Goal: Information Seeking & Learning: Learn about a topic

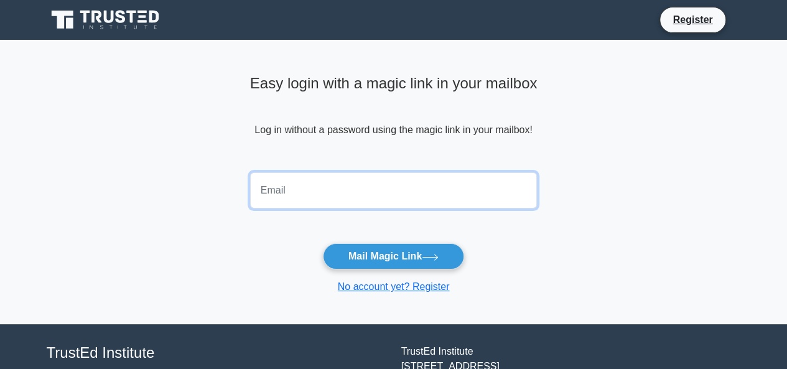
click at [303, 190] on input "email" at bounding box center [393, 190] width 287 height 36
type input "jskatumba1985@gmail.com"
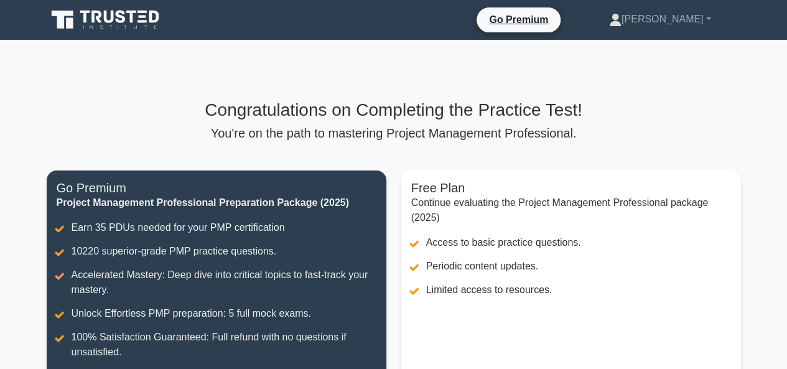
click at [718, 114] on h3 "Congratulations on Completing the Practice Test!" at bounding box center [394, 110] width 694 height 21
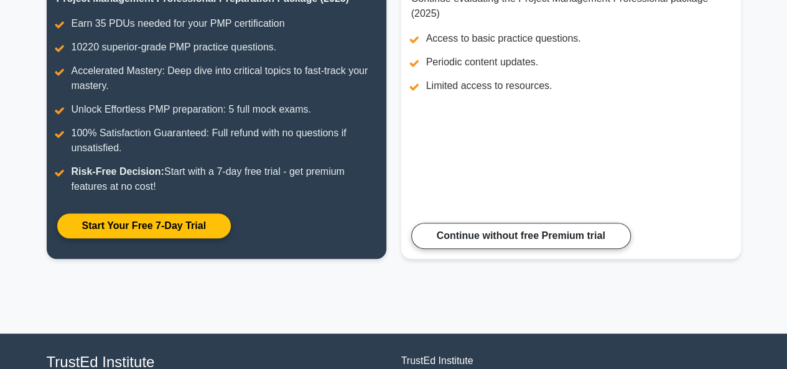
scroll to position [218, 0]
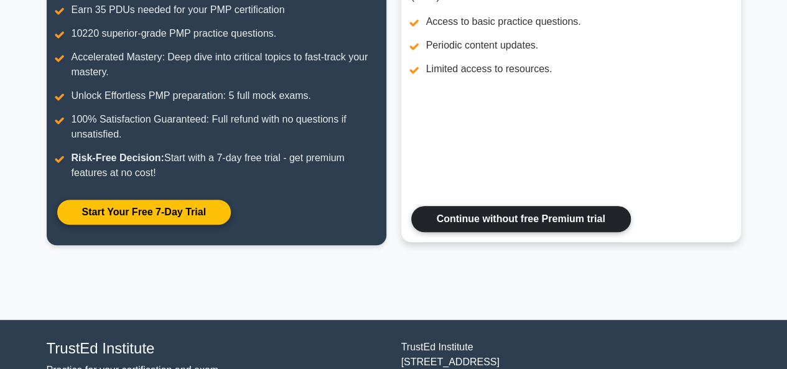
click at [484, 215] on link "Continue without free Premium trial" at bounding box center [521, 219] width 220 height 26
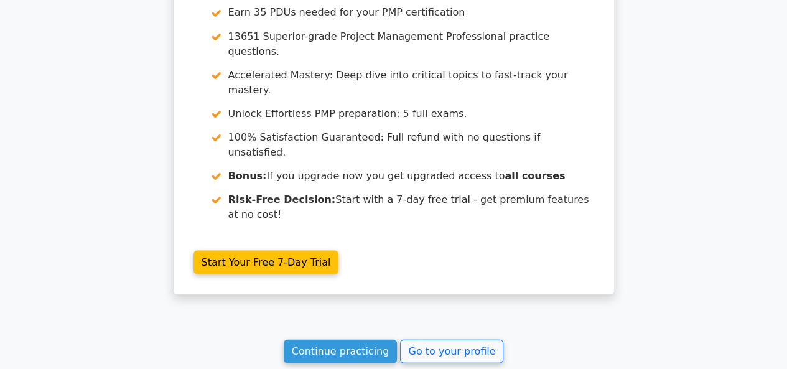
scroll to position [1187, 0]
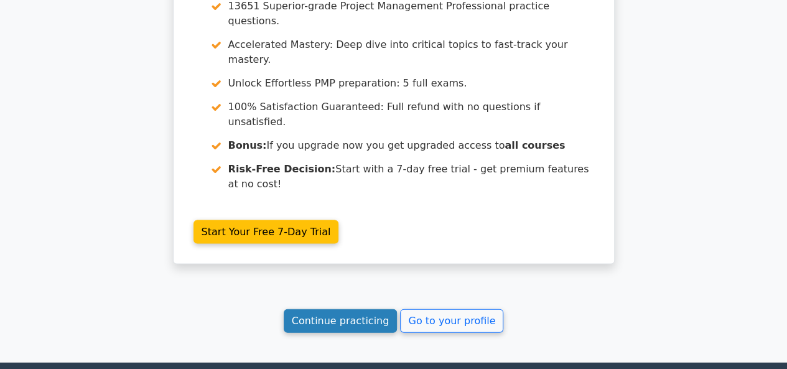
click at [337, 309] on link "Continue practicing" at bounding box center [341, 321] width 114 height 24
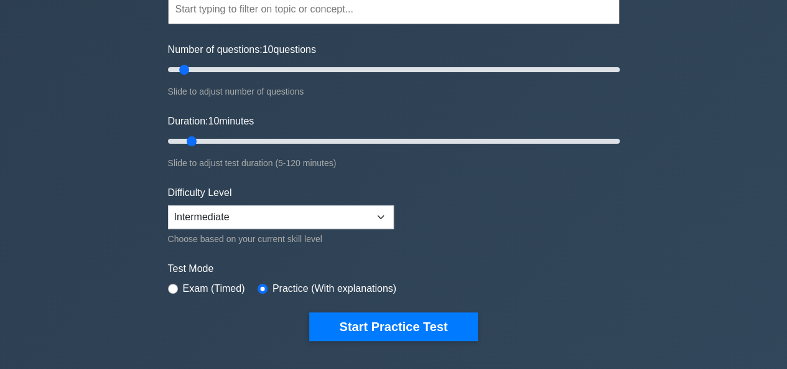
scroll to position [92, 0]
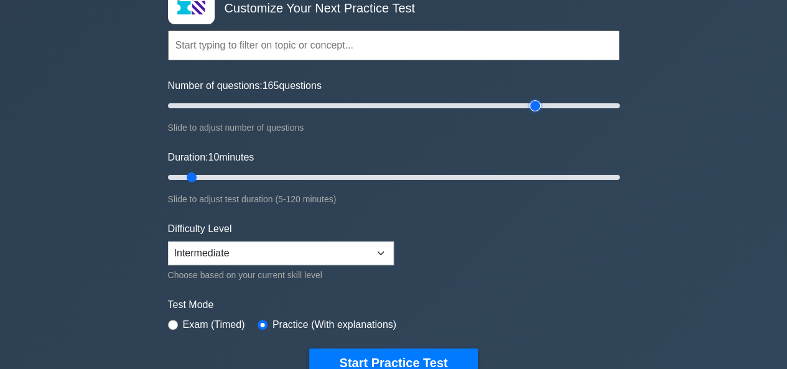
click at [534, 103] on input "Number of questions: 165 questions" at bounding box center [394, 105] width 452 height 15
click at [512, 103] on input "Number of questions: 155 questions" at bounding box center [394, 105] width 452 height 15
click at [483, 103] on input "Number of questions: 140 questions" at bounding box center [394, 105] width 452 height 15
click at [423, 113] on input "Number of questions: 115 questions" at bounding box center [394, 105] width 452 height 15
click at [386, 108] on input "Number of questions: 115 questions" at bounding box center [394, 105] width 452 height 15
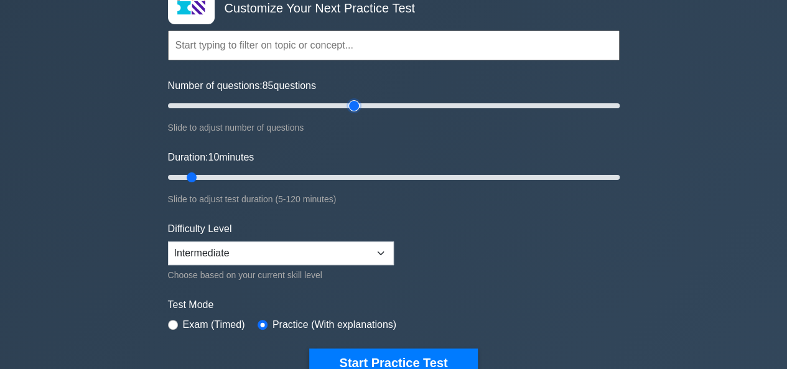
click at [351, 105] on input "Number of questions: 85 questions" at bounding box center [394, 105] width 452 height 15
click at [303, 106] on input "Number of questions: 65 questions" at bounding box center [394, 105] width 452 height 15
click at [284, 103] on input "Number of questions: 55 questions" at bounding box center [394, 105] width 452 height 15
type input "50"
click at [276, 101] on input "Number of questions: 50 questions" at bounding box center [394, 105] width 452 height 15
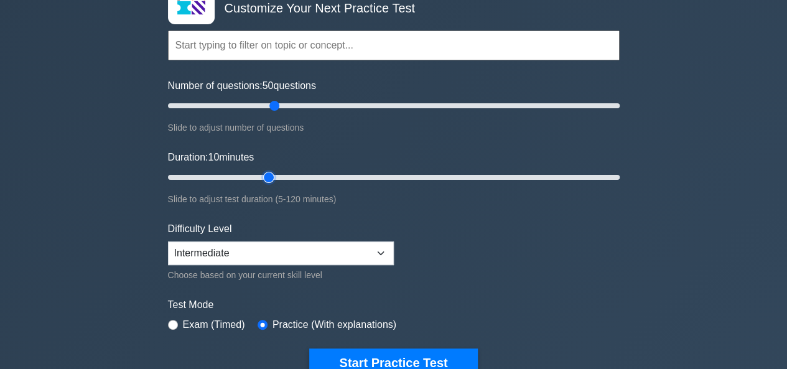
click at [270, 176] on input "Duration: 10 minutes" at bounding box center [394, 177] width 452 height 15
click at [276, 173] on input "Duration: 30 minutes" at bounding box center [394, 177] width 452 height 15
click at [277, 175] on input "Duration: 30 minutes" at bounding box center [394, 177] width 452 height 15
click at [291, 175] on input "Duration: 35 minutes" at bounding box center [394, 177] width 452 height 15
click at [302, 175] on input "Duration: 35 minutes" at bounding box center [394, 177] width 452 height 15
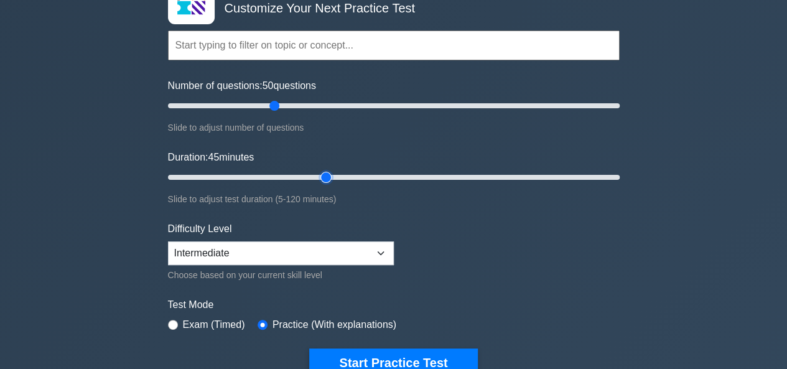
click at [318, 174] on input "Duration: 45 minutes" at bounding box center [394, 177] width 452 height 15
click at [328, 174] on input "Duration: 45 minutes" at bounding box center [394, 177] width 452 height 15
click at [336, 174] on input "Duration: 45 minutes" at bounding box center [394, 177] width 452 height 15
click at [359, 176] on input "Duration: 55 minutes" at bounding box center [394, 177] width 452 height 15
click at [372, 175] on input "Duration: 55 minutes" at bounding box center [394, 177] width 452 height 15
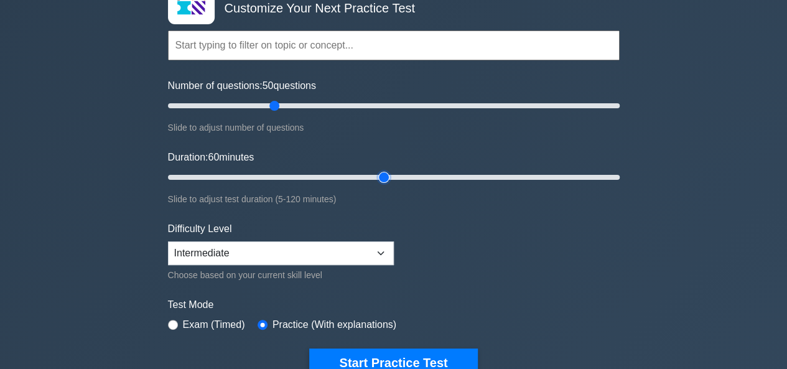
type input "60"
click at [382, 175] on input "Duration: 60 minutes" at bounding box center [394, 177] width 452 height 15
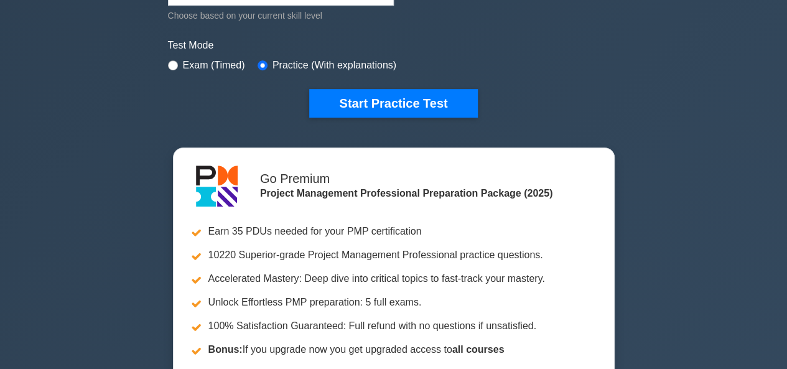
scroll to position [375, 0]
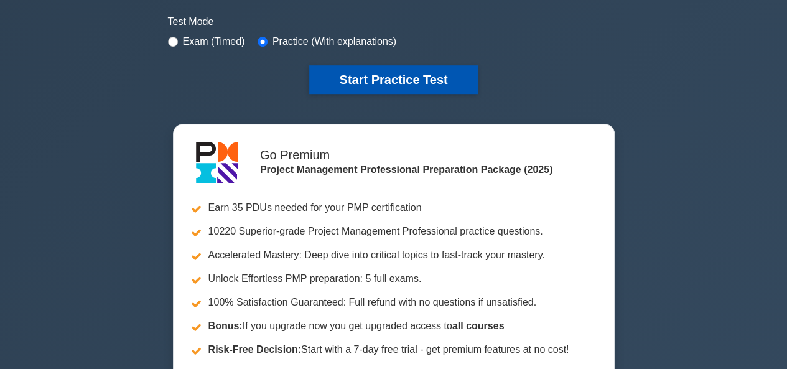
click at [397, 80] on button "Start Practice Test" at bounding box center [393, 79] width 168 height 29
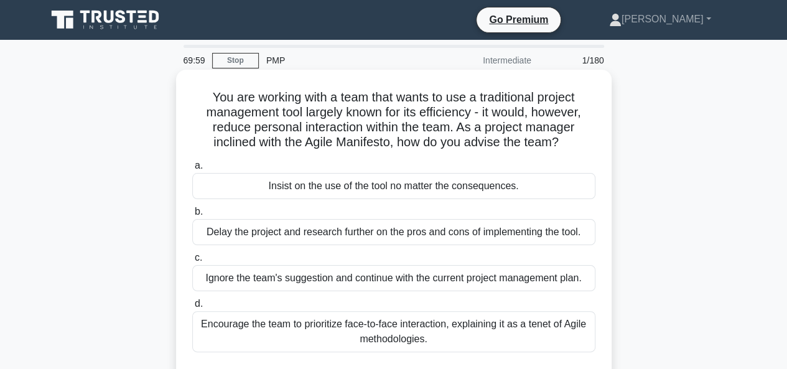
click at [394, 185] on div "Insist on the use of the tool no matter the consequences." at bounding box center [393, 186] width 403 height 26
click at [192, 170] on input "a. Insist on the use of the tool no matter the consequences." at bounding box center [192, 166] width 0 height 8
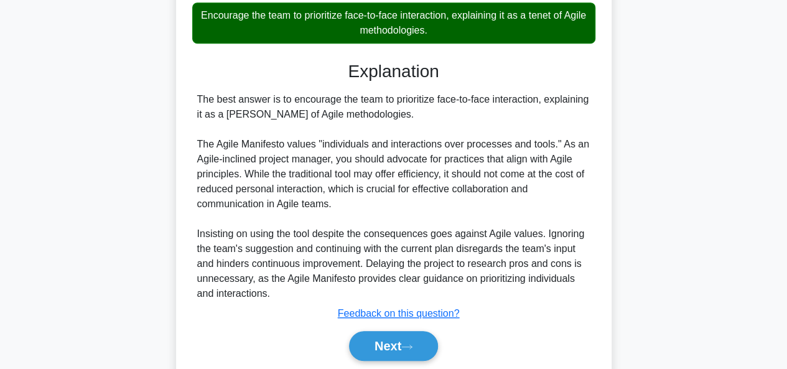
scroll to position [353, 0]
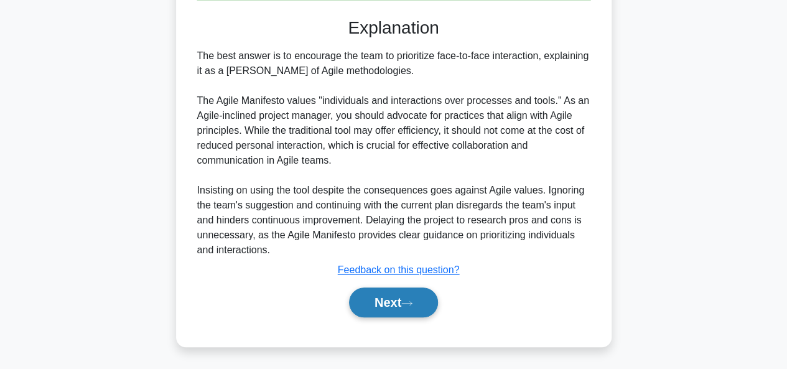
click at [389, 294] on button "Next" at bounding box center [393, 302] width 89 height 30
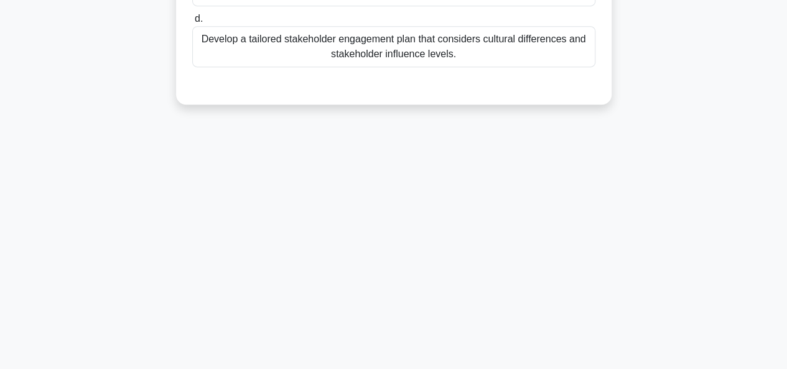
scroll to position [0, 0]
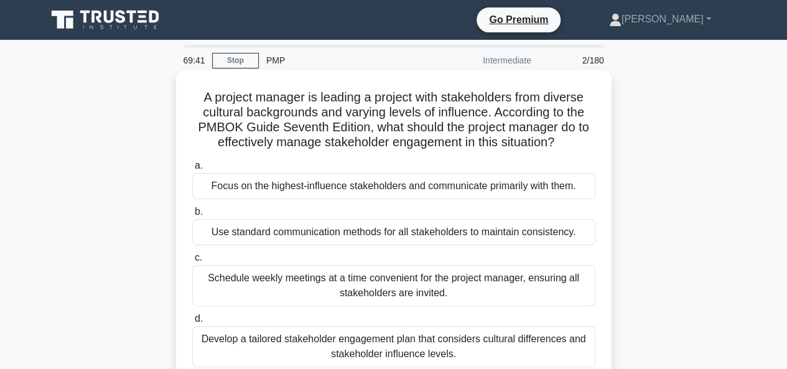
click at [285, 188] on div "Focus on the highest-influence stakeholders and communicate primarily with them." at bounding box center [393, 186] width 403 height 26
click at [192, 170] on input "a. Focus on the highest-influence stakeholders and communicate primarily with t…" at bounding box center [192, 166] width 0 height 8
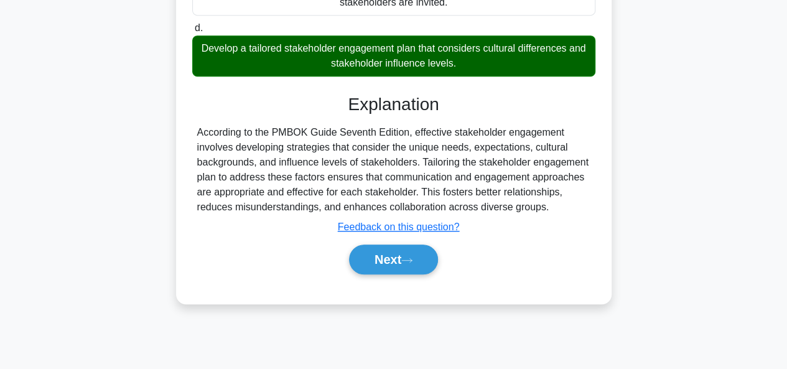
scroll to position [303, 0]
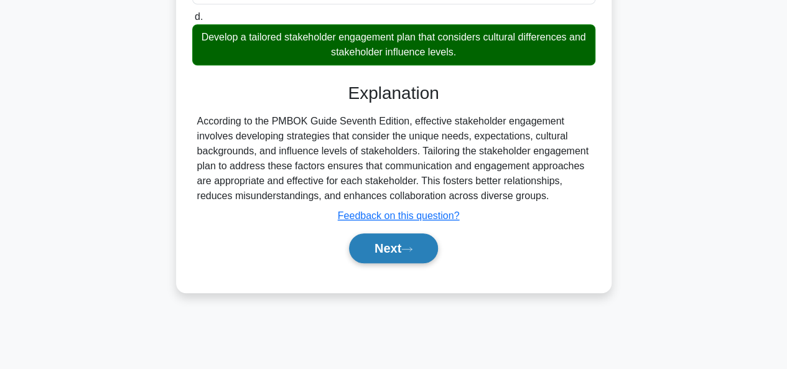
click at [389, 237] on button "Next" at bounding box center [393, 248] width 89 height 30
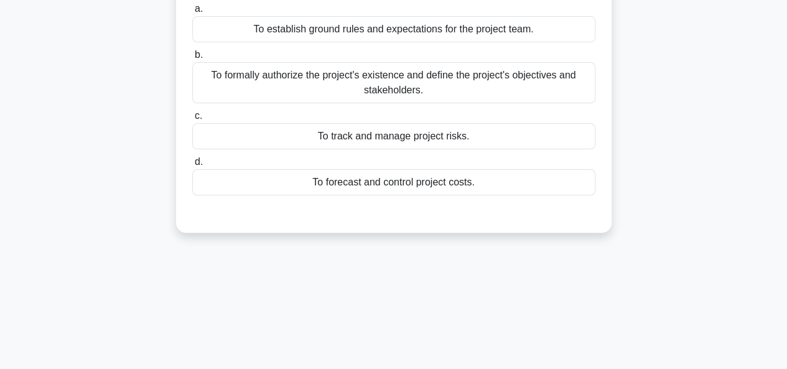
scroll to position [0, 0]
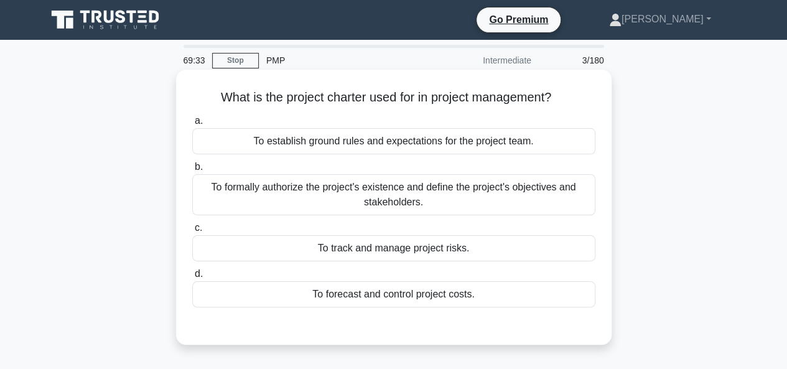
click at [393, 146] on div "To establish ground rules and expectations for the project team." at bounding box center [393, 141] width 403 height 26
click at [192, 125] on input "a. To establish ground rules and expectations for the project team." at bounding box center [192, 121] width 0 height 8
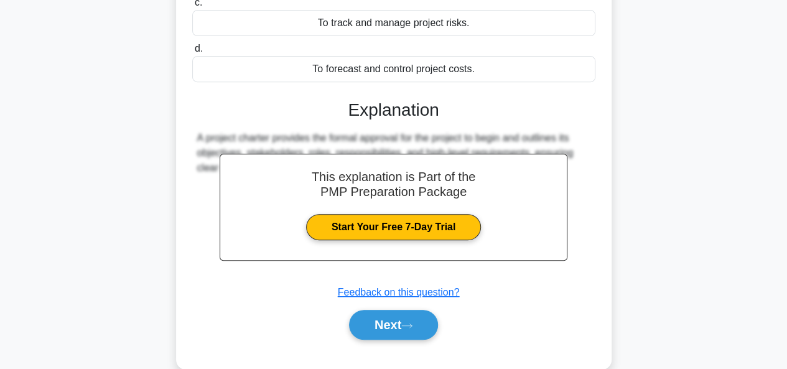
scroll to position [303, 0]
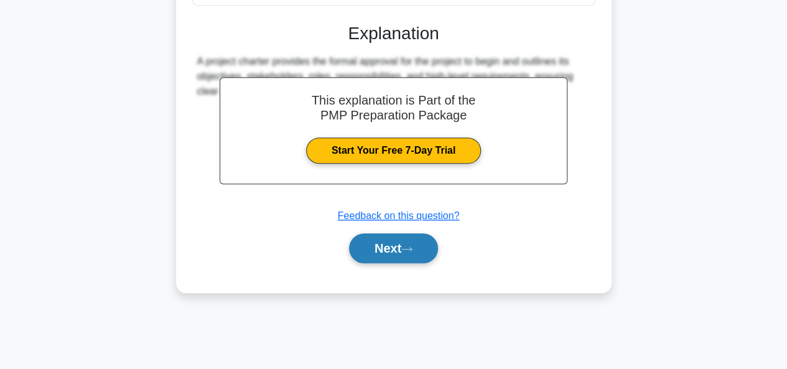
click at [393, 245] on button "Next" at bounding box center [393, 248] width 89 height 30
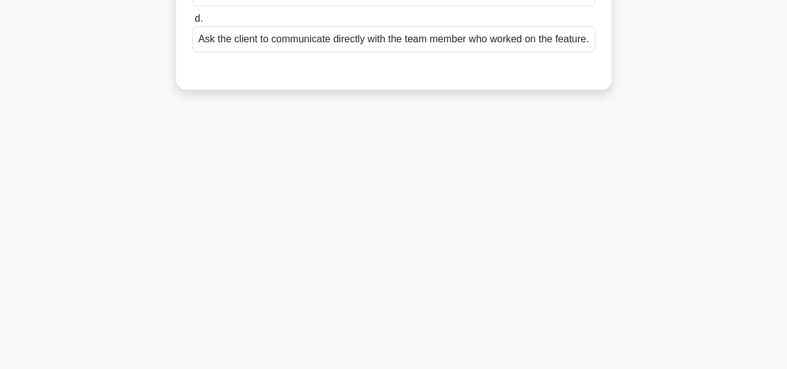
scroll to position [0, 0]
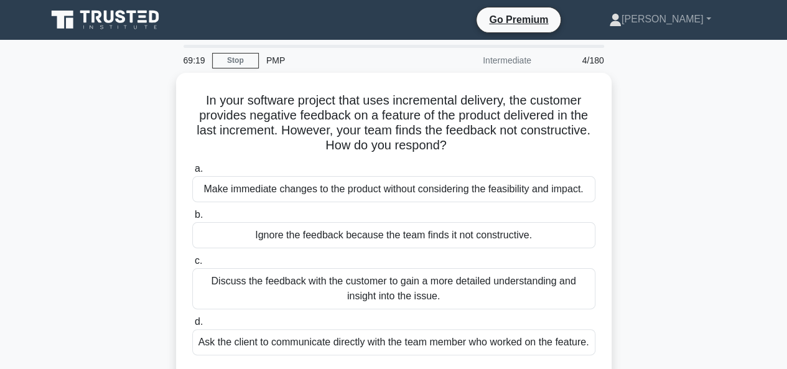
click at [126, 29] on icon at bounding box center [106, 20] width 119 height 24
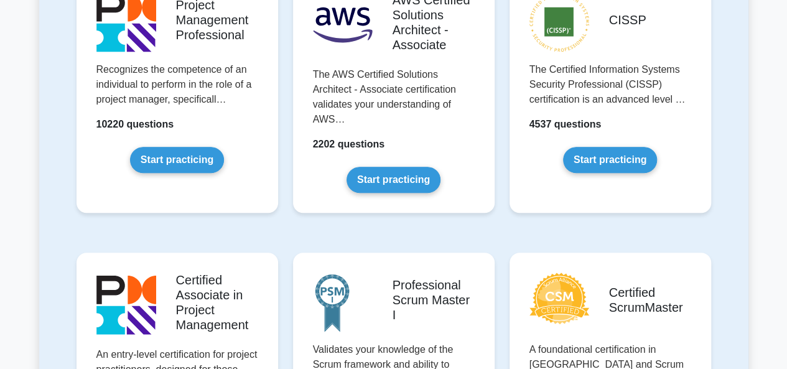
scroll to position [322, 0]
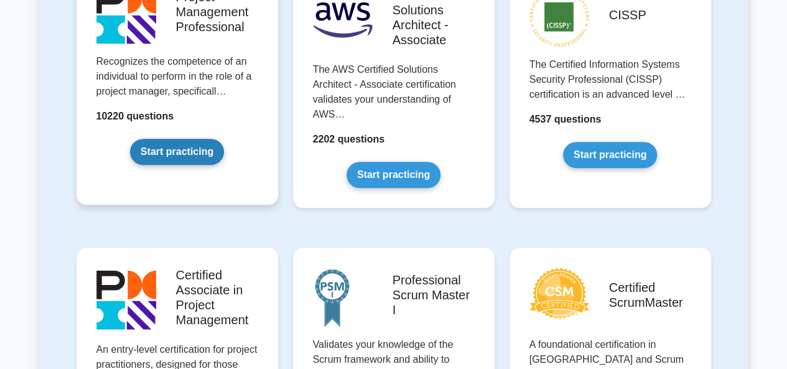
click at [162, 139] on link "Start practicing" at bounding box center [177, 152] width 94 height 26
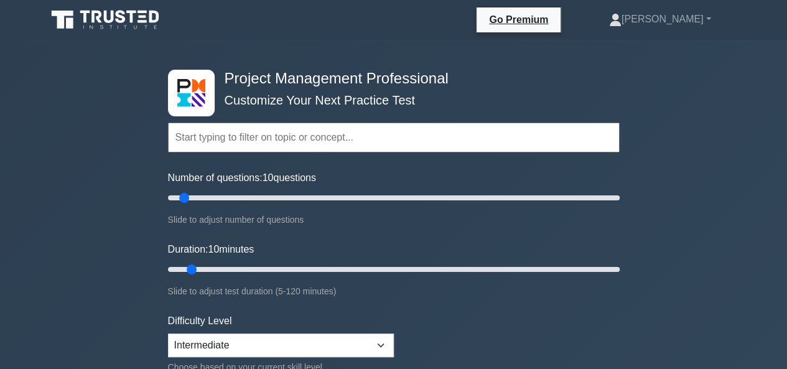
click at [216, 144] on input "text" at bounding box center [394, 138] width 452 height 30
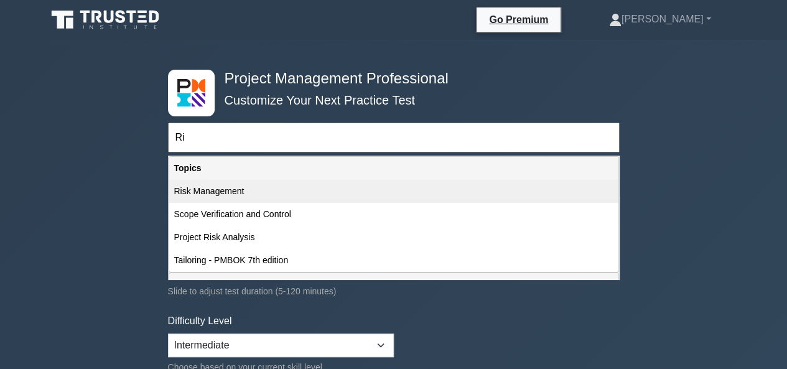
click at [211, 191] on div "Risk Management" at bounding box center [393, 191] width 449 height 23
type input "Risk Management"
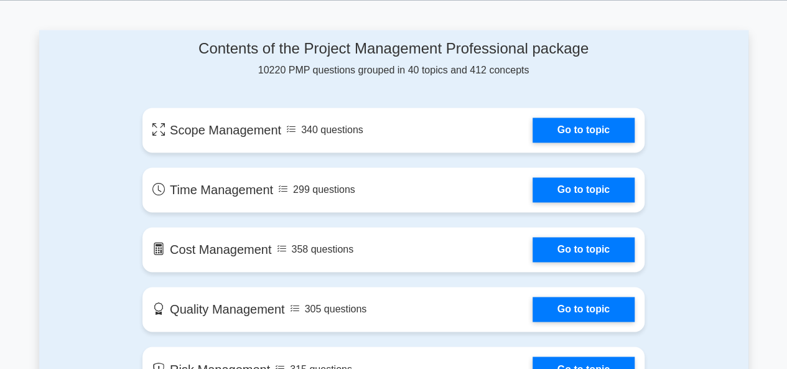
scroll to position [810, 0]
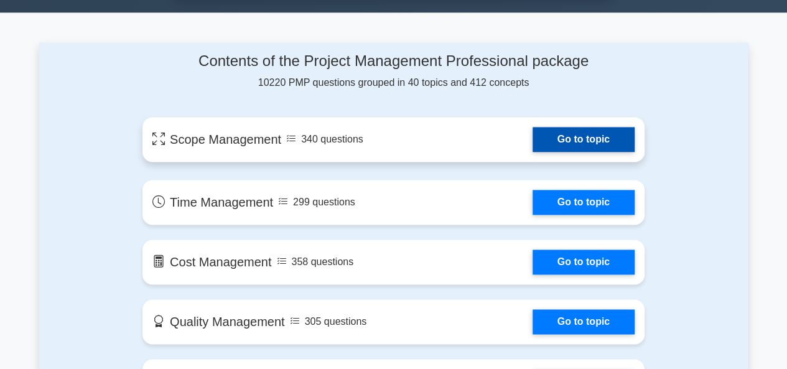
click at [578, 138] on link "Go to topic" at bounding box center [583, 139] width 102 height 25
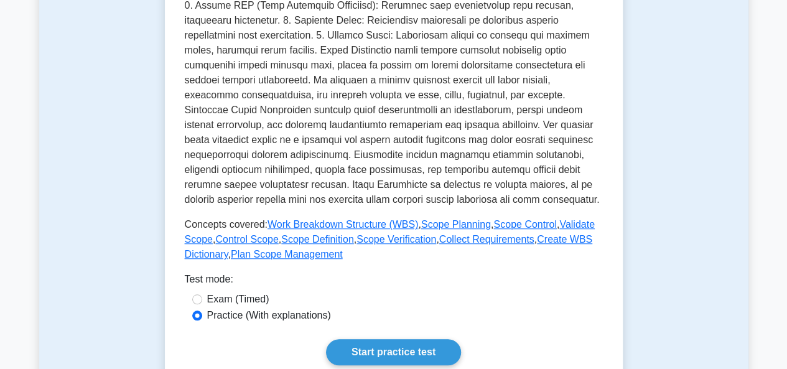
scroll to position [475, 0]
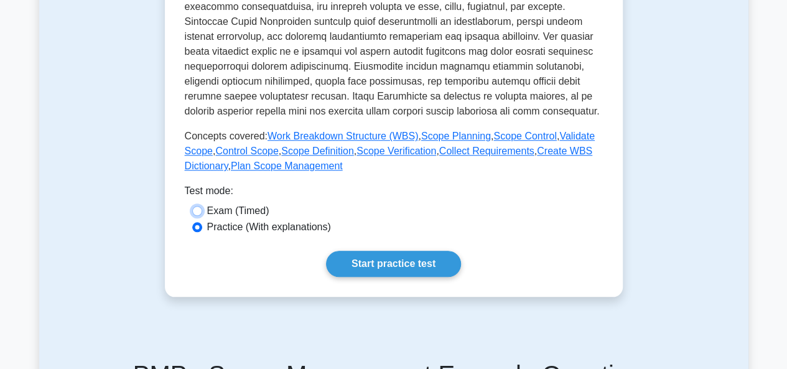
click at [197, 213] on input "Exam (Timed)" at bounding box center [197, 211] width 10 height 10
radio input "true"
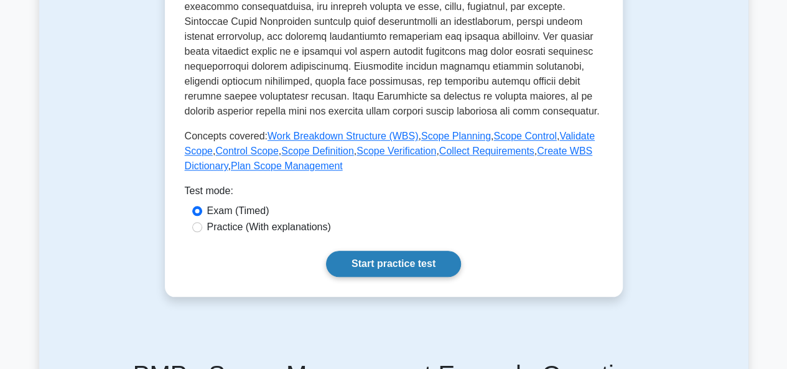
click at [438, 263] on link "Start practice test" at bounding box center [393, 264] width 135 height 26
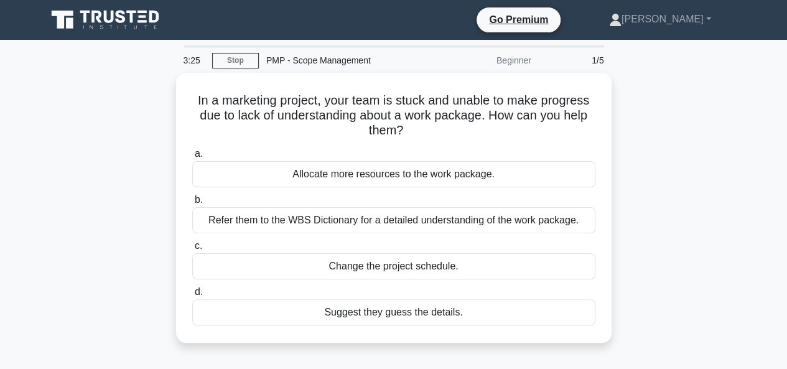
click at [118, 18] on icon at bounding box center [106, 20] width 119 height 24
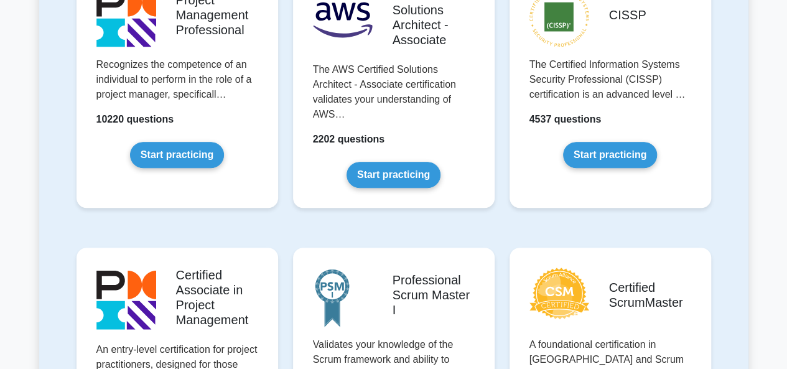
scroll to position [327, 0]
